Goal: Check status: Check status

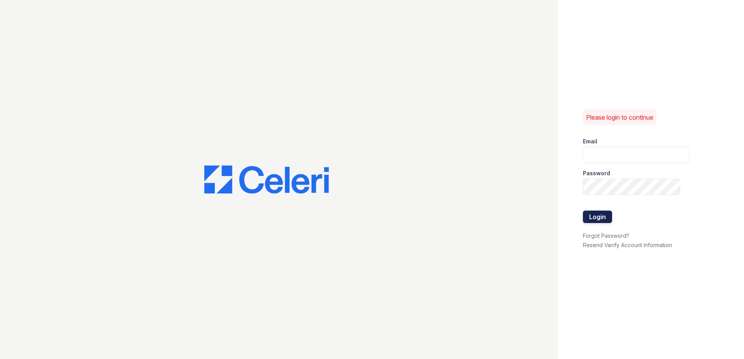
type input "CCarbonell@trinity-pm.com"
click at [600, 215] on button "Login" at bounding box center [597, 217] width 29 height 12
click at [593, 221] on button "Login" at bounding box center [597, 217] width 29 height 12
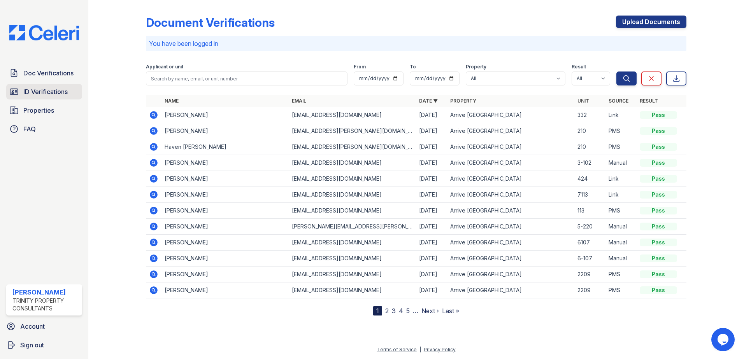
click at [32, 93] on span "ID Verifications" at bounding box center [45, 91] width 44 height 9
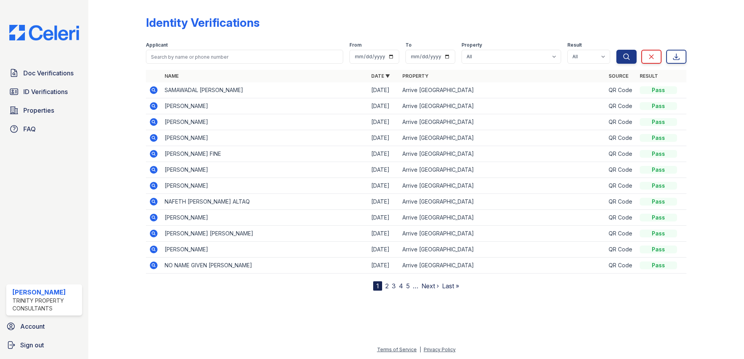
click at [154, 233] on icon at bounding box center [153, 233] width 2 height 2
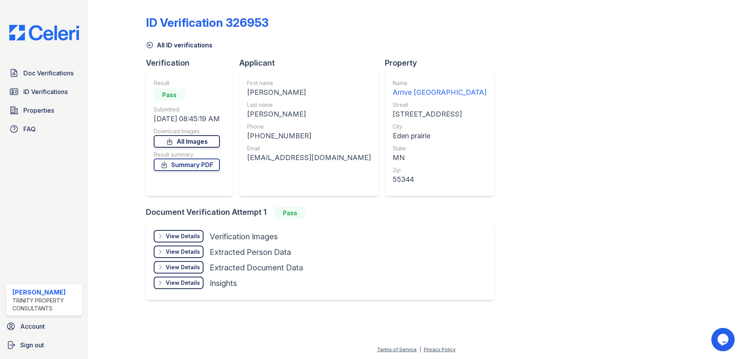
click at [192, 140] on link "All Images" at bounding box center [187, 141] width 66 height 12
